Goal: Transaction & Acquisition: Purchase product/service

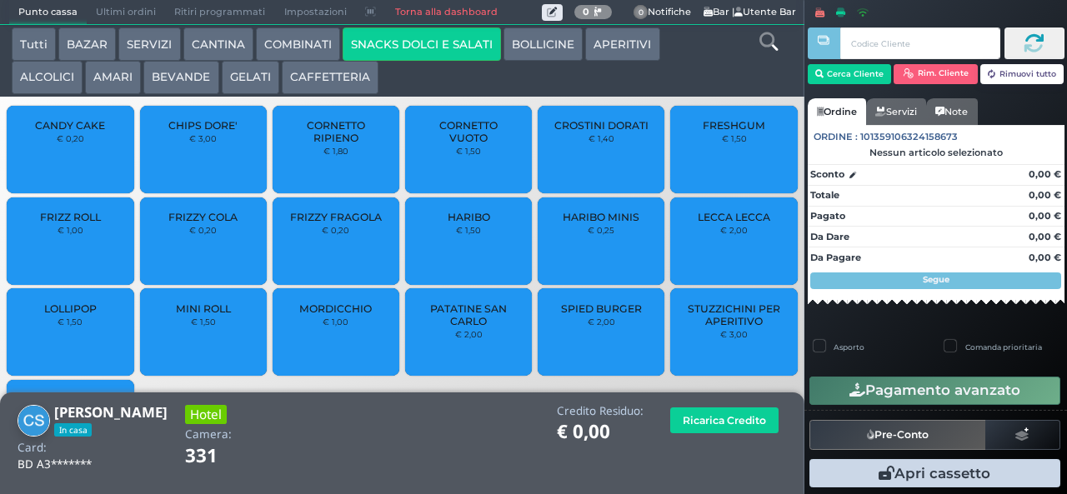
click at [223, 48] on button "CANTINA" at bounding box center [218, 44] width 70 height 33
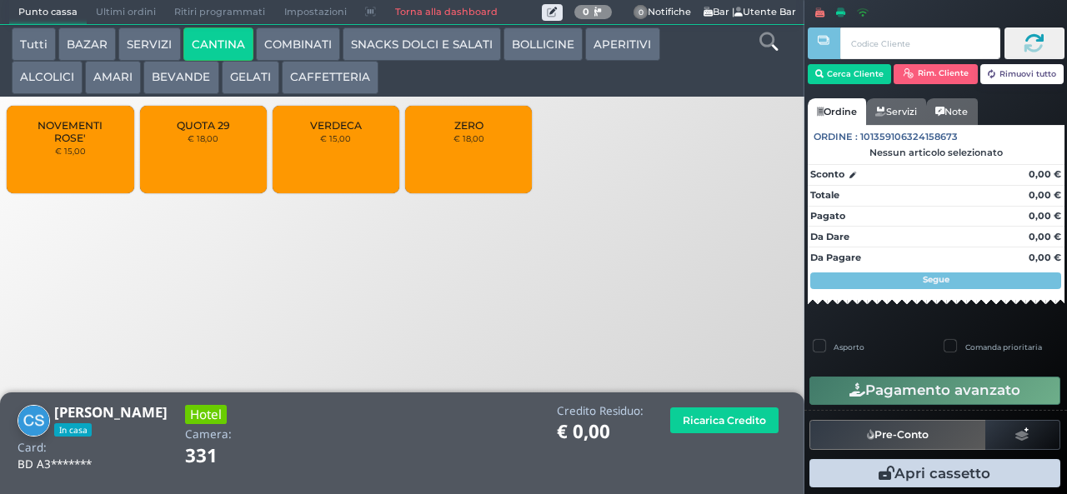
click at [171, 80] on button "BEVANDE" at bounding box center [180, 77] width 75 height 33
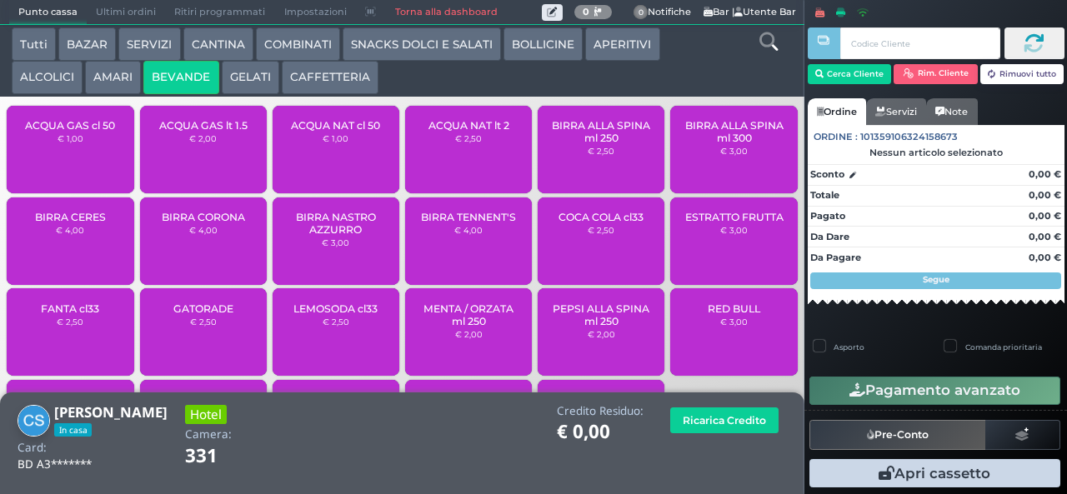
click at [543, 50] on button "BOLLICINE" at bounding box center [542, 44] width 79 height 33
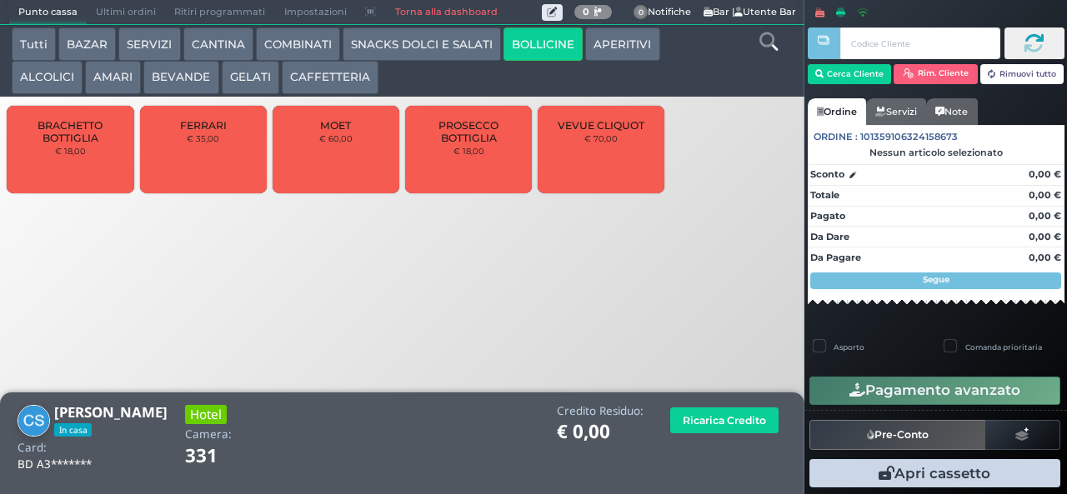
click at [635, 45] on button "APERITIVI" at bounding box center [622, 44] width 74 height 33
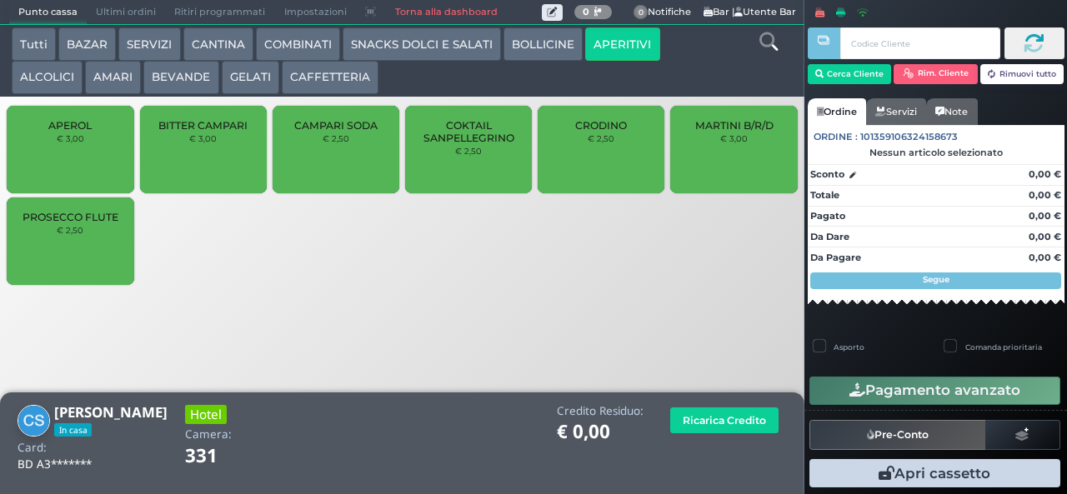
click at [185, 78] on button "BEVANDE" at bounding box center [180, 77] width 75 height 33
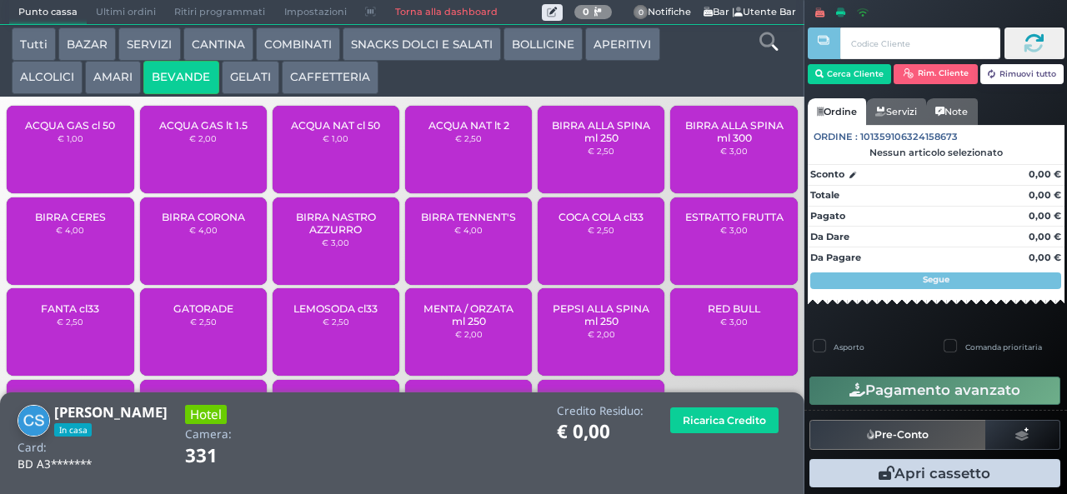
click at [460, 132] on span "ACQUA NAT lt 2" at bounding box center [468, 125] width 81 height 13
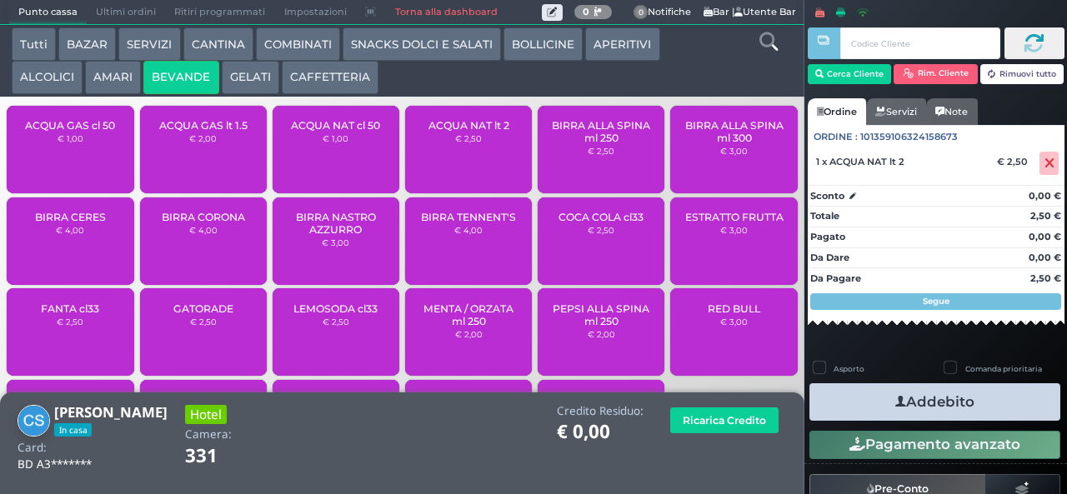
click at [963, 400] on button "Addebito" at bounding box center [934, 402] width 251 height 38
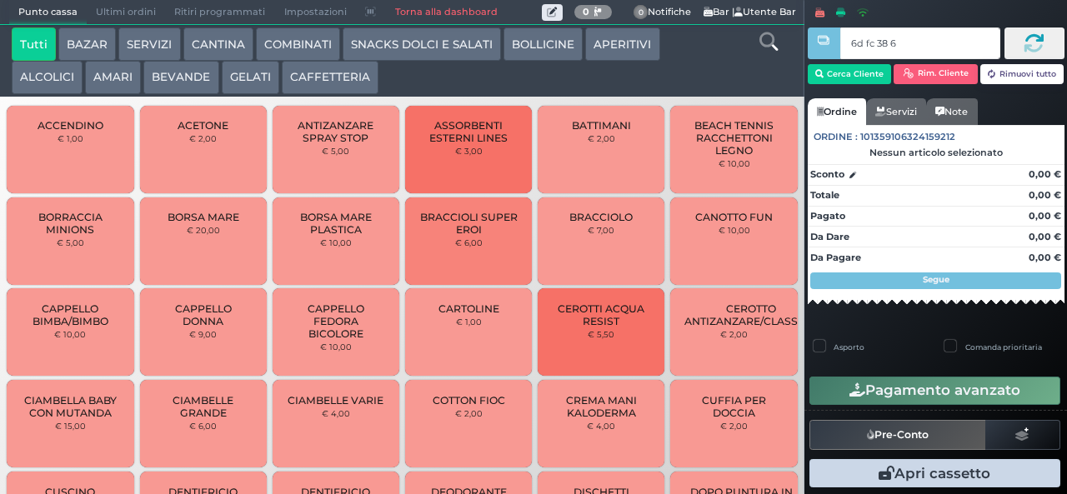
type input "6d fc 38 67"
click at [332, 83] on button "CAFFETTERIA" at bounding box center [330, 77] width 97 height 33
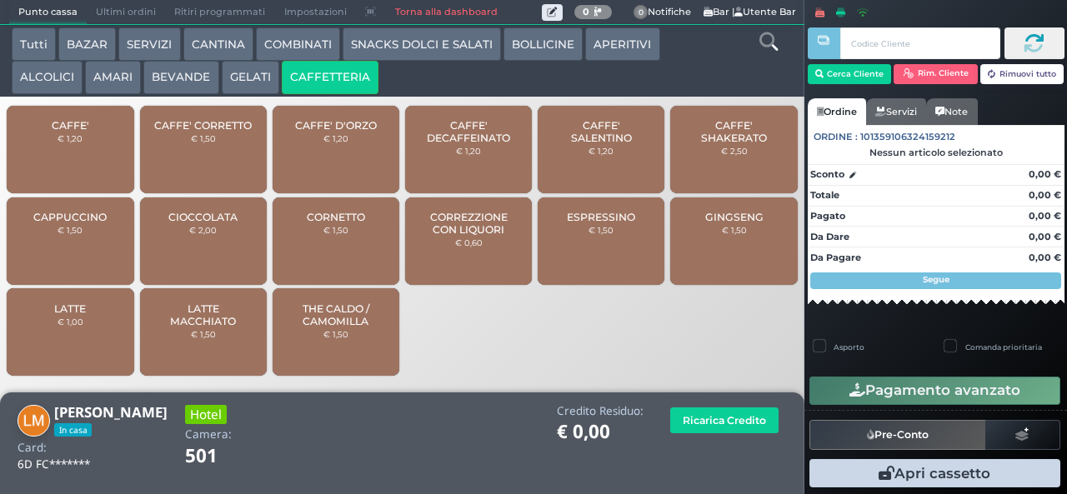
click at [610, 144] on span "CAFFE' SALENTINO" at bounding box center [601, 131] width 99 height 25
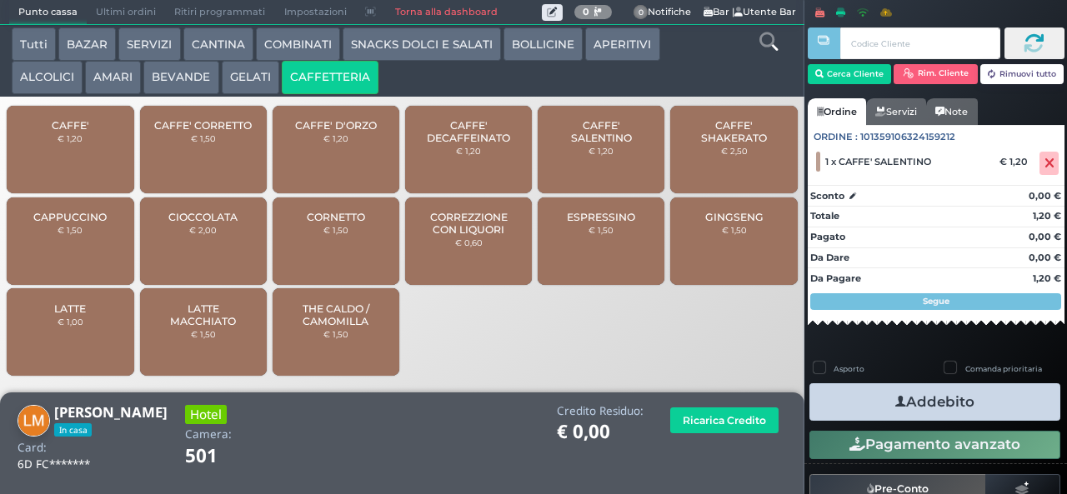
click at [605, 144] on span "CAFFE' SALENTINO" at bounding box center [601, 131] width 99 height 25
click at [948, 406] on button "Addebito" at bounding box center [934, 402] width 251 height 38
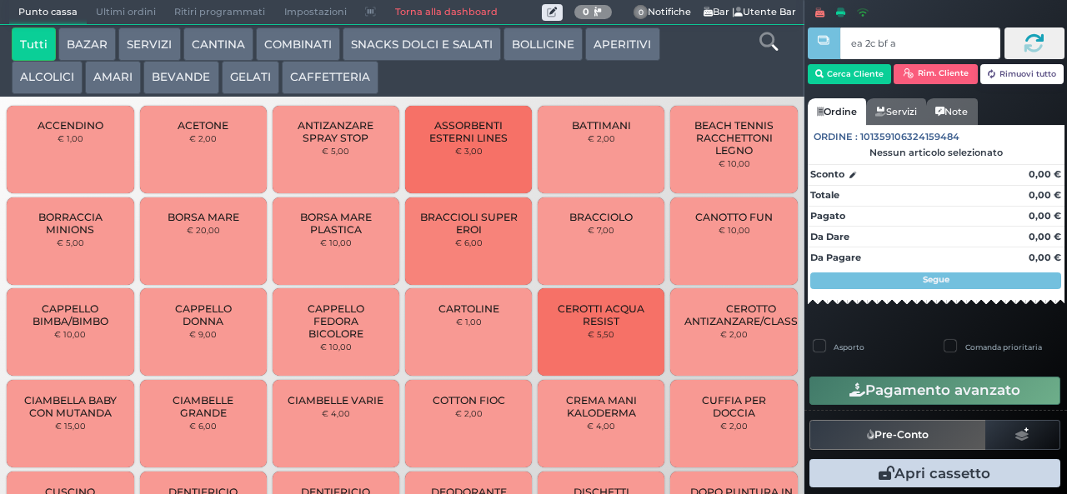
type input "ea 2c bf a4"
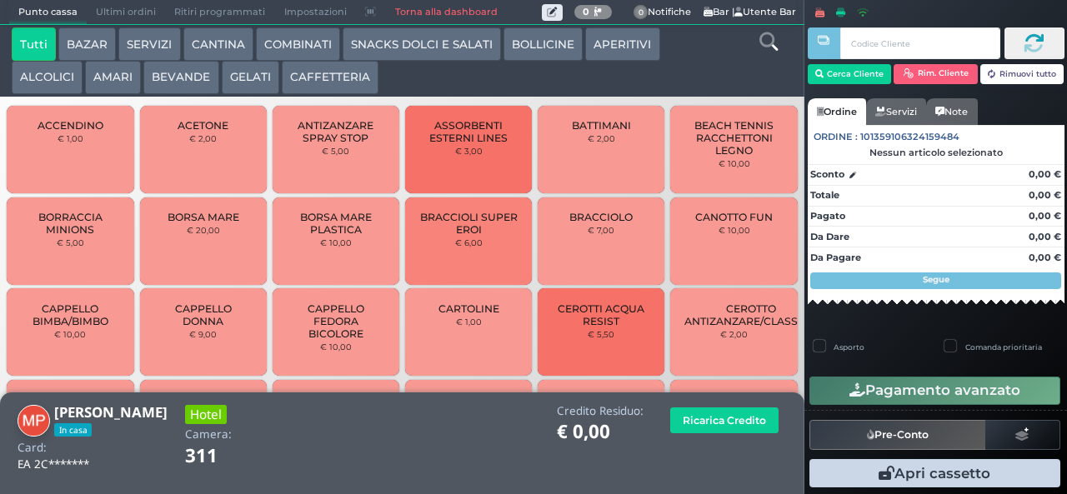
click at [114, 78] on button "AMARI" at bounding box center [113, 77] width 56 height 33
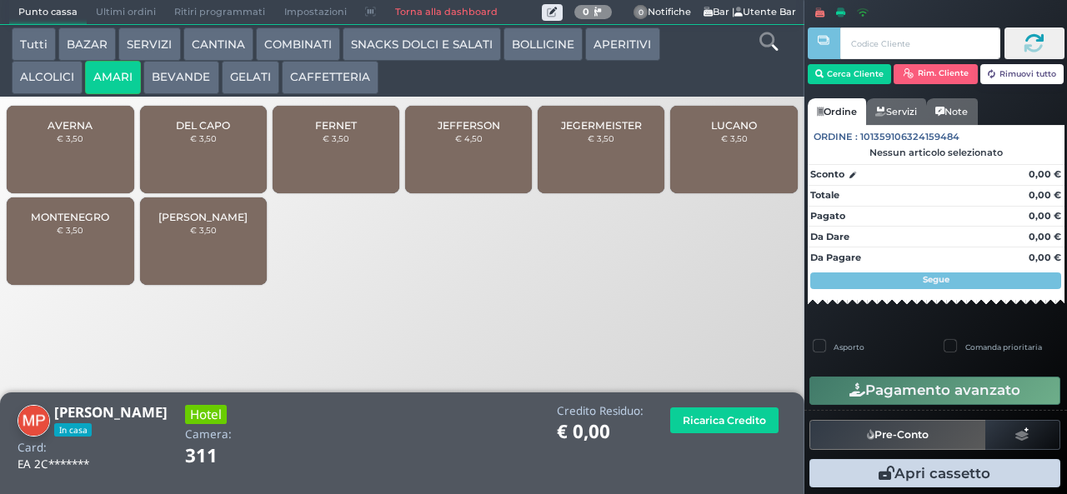
click at [586, 160] on div "JEGERMEISTER € 3,50" at bounding box center [601, 150] width 127 height 88
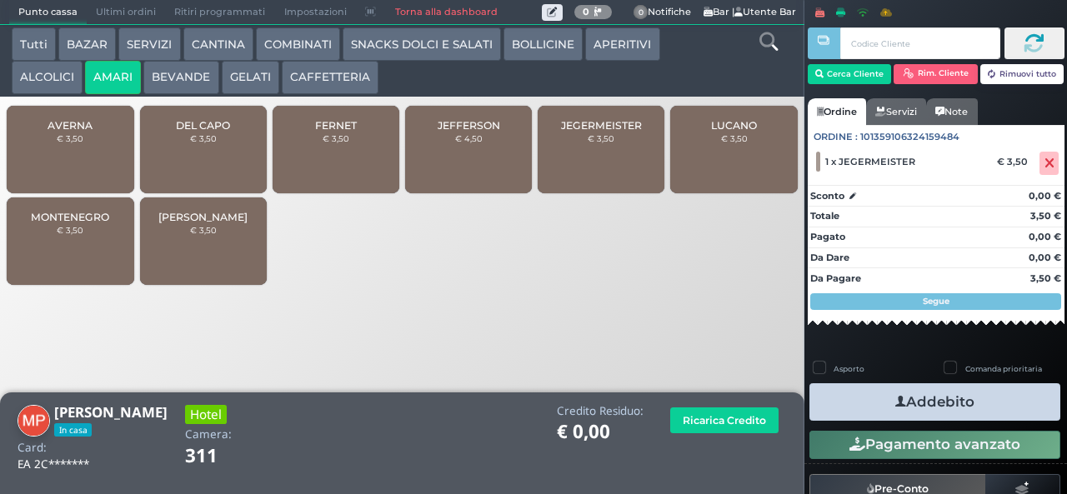
click at [896, 401] on icon "button" at bounding box center [900, 402] width 11 height 18
